Goal: Communication & Community: Answer question/provide support

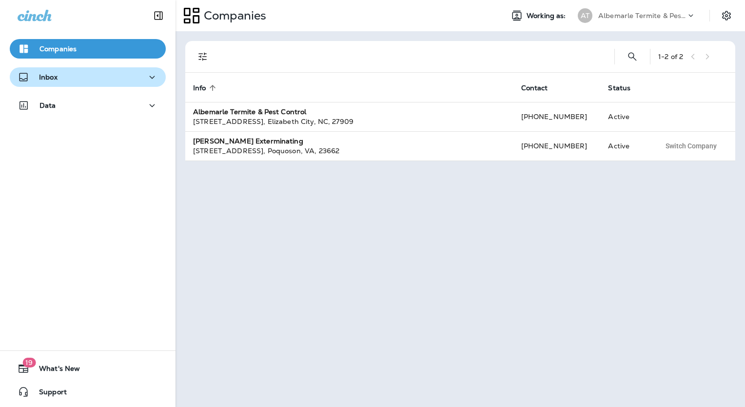
click at [59, 75] on div "Inbox" at bounding box center [88, 77] width 140 height 12
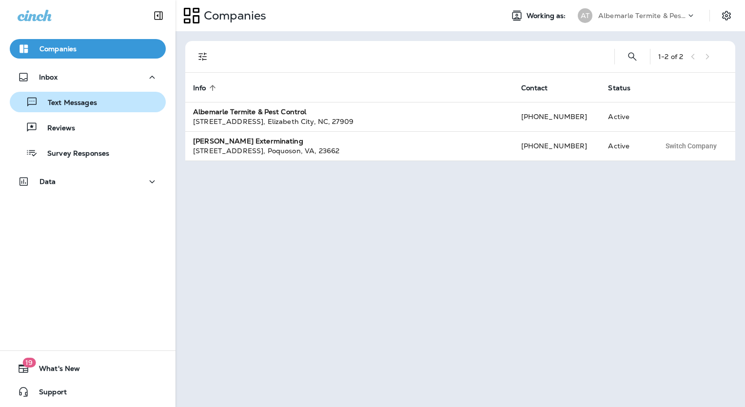
click at [81, 103] on p "Text Messages" at bounding box center [67, 102] width 59 height 9
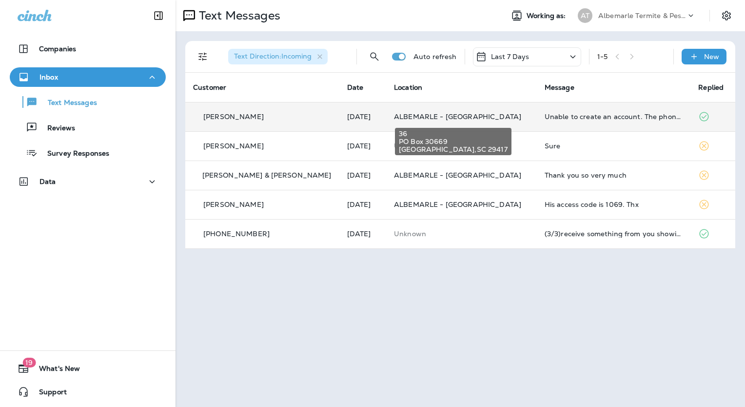
click at [434, 115] on span "ALBEMARLE - [GEOGRAPHIC_DATA]" at bounding box center [457, 116] width 127 height 9
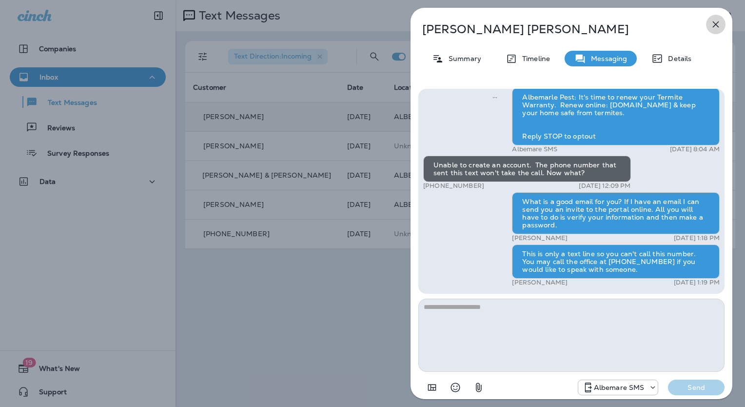
click at [712, 22] on icon "button" at bounding box center [716, 25] width 12 height 12
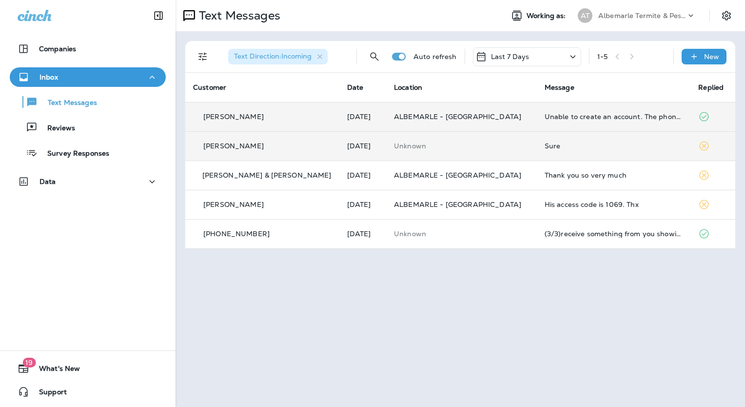
click at [219, 155] on td "[PERSON_NAME]" at bounding box center [262, 145] width 154 height 29
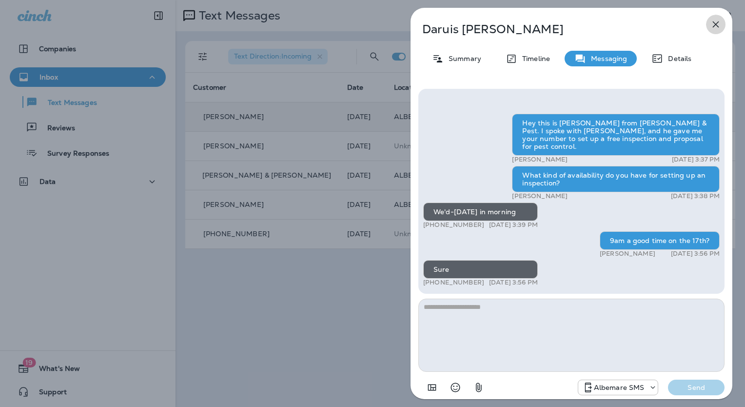
click at [716, 24] on icon "button" at bounding box center [716, 24] width 6 height 6
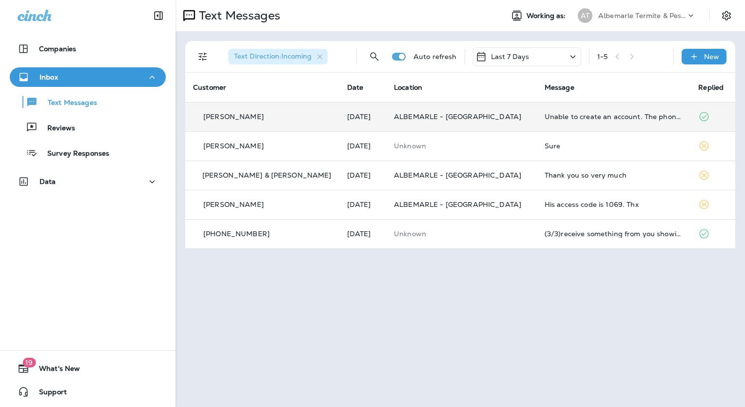
click at [688, 17] on icon at bounding box center [691, 16] width 10 height 10
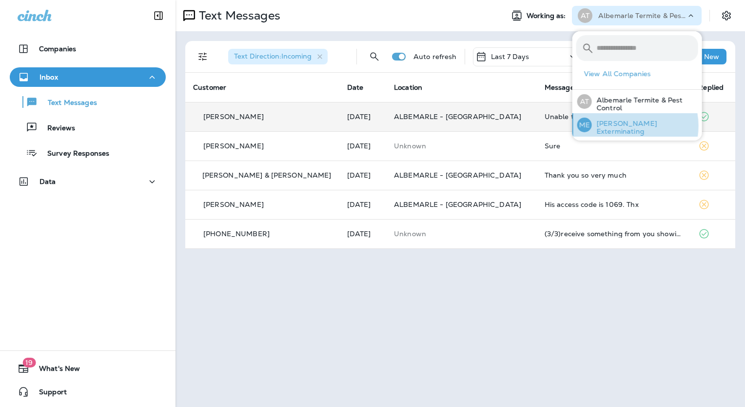
click at [626, 126] on p "[PERSON_NAME] Exterminating" at bounding box center [645, 127] width 106 height 16
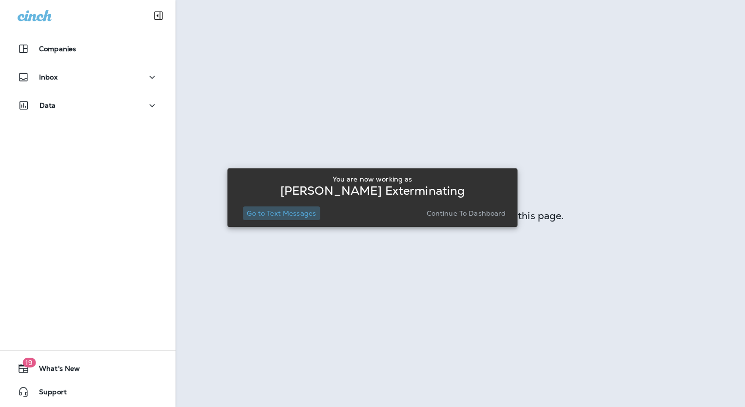
click at [294, 214] on p "Go to Text Messages" at bounding box center [281, 213] width 69 height 8
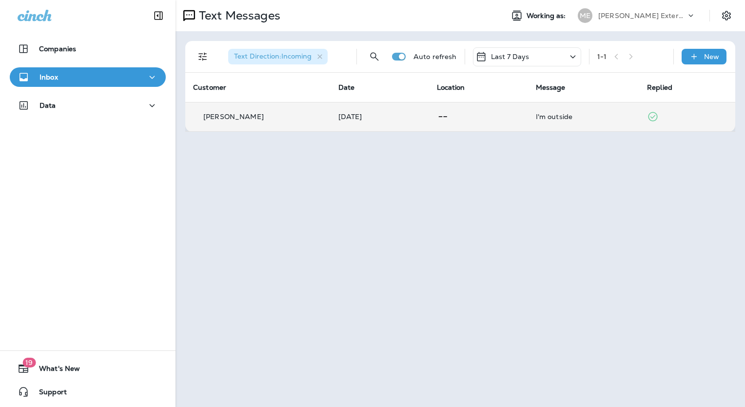
click at [226, 113] on p "[PERSON_NAME]" at bounding box center [233, 117] width 60 height 8
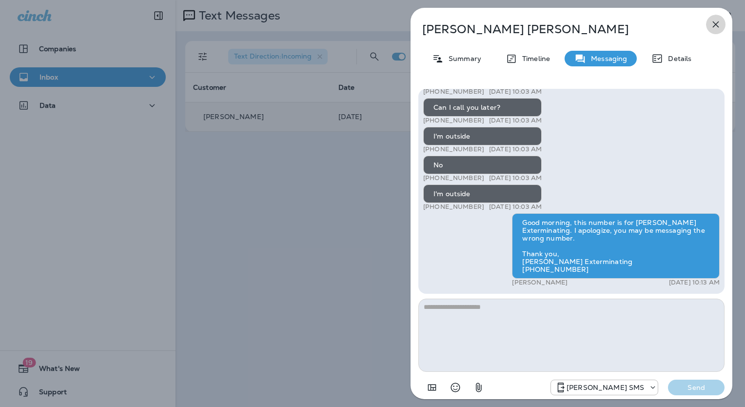
click at [715, 22] on icon "button" at bounding box center [716, 25] width 12 height 12
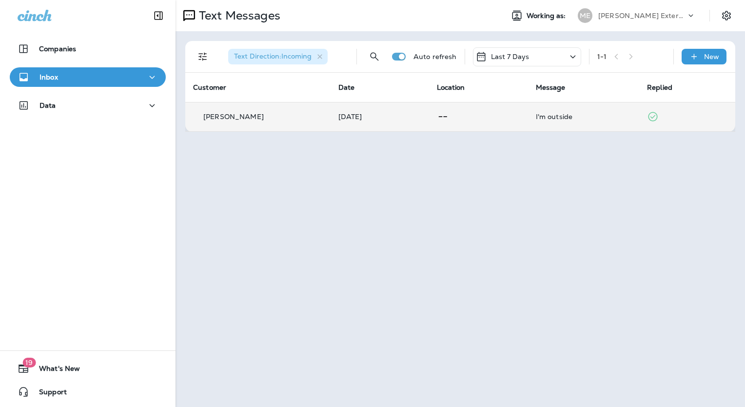
click at [634, 13] on p "[PERSON_NAME] Exterminating" at bounding box center [642, 16] width 88 height 8
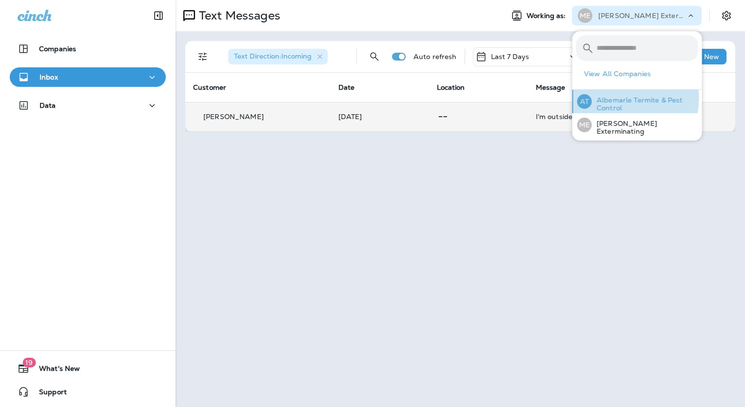
click at [618, 98] on p "Albemarle Termite & Pest Control" at bounding box center [645, 104] width 106 height 16
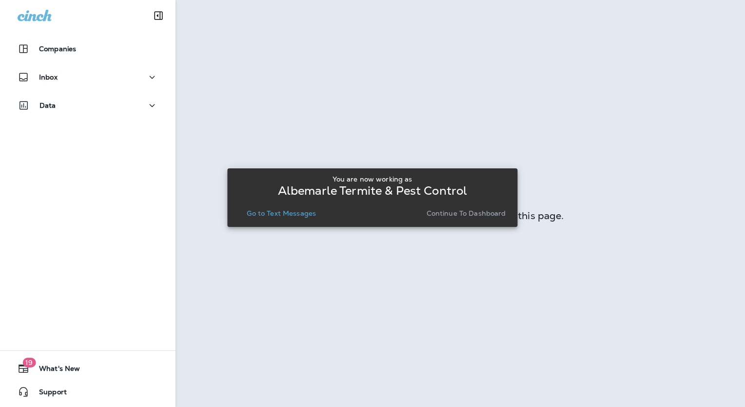
click at [283, 216] on p "Go to Text Messages" at bounding box center [281, 213] width 69 height 8
